Goal: Find specific page/section: Find specific page/section

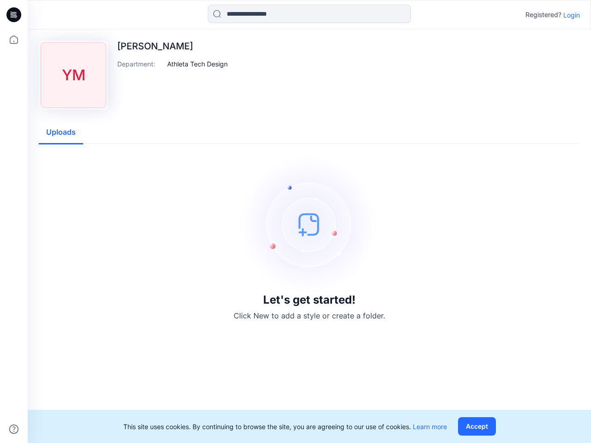
click at [295, 222] on img at bounding box center [309, 224] width 139 height 139
click at [14, 15] on icon at bounding box center [15, 15] width 4 height 0
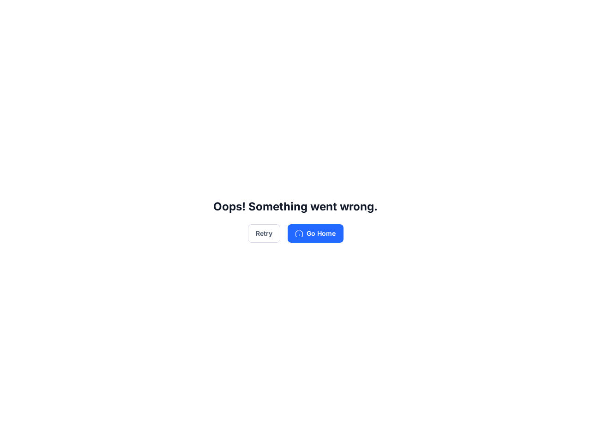
click at [14, 429] on div "Oops! Something went wrong. Retry Go Home" at bounding box center [295, 221] width 591 height 443
click at [309, 14] on div "Oops! Something went wrong. Retry Go Home" at bounding box center [295, 221] width 591 height 443
click at [572, 15] on div "Oops! Something went wrong. Retry Go Home" at bounding box center [295, 221] width 591 height 443
click at [198, 64] on div "Oops! Something went wrong. Retry Go Home" at bounding box center [295, 221] width 591 height 443
click at [61, 133] on div "Oops! Something went wrong. Retry Go Home" at bounding box center [295, 221] width 591 height 443
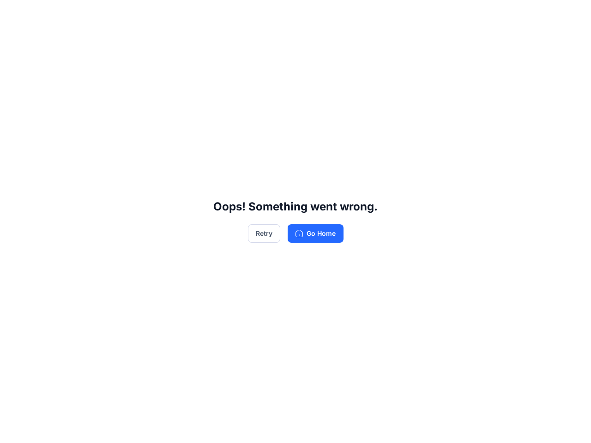
click at [479, 427] on div "Oops! Something went wrong. Retry Go Home" at bounding box center [295, 221] width 591 height 443
